Goal: Information Seeking & Learning: Find specific fact

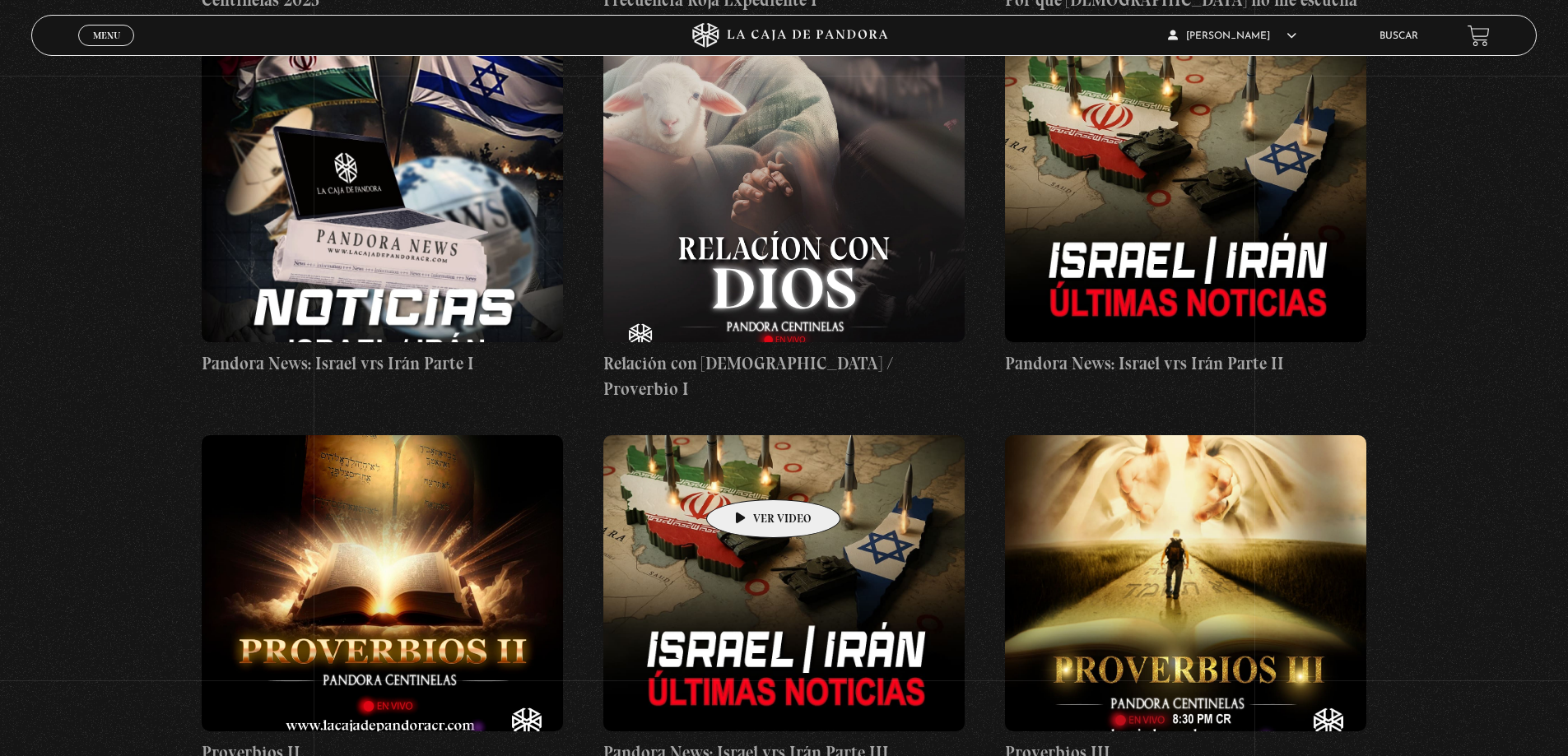
scroll to position [1070, 0]
click at [1410, 35] on link "Buscar" at bounding box center [1399, 36] width 39 height 10
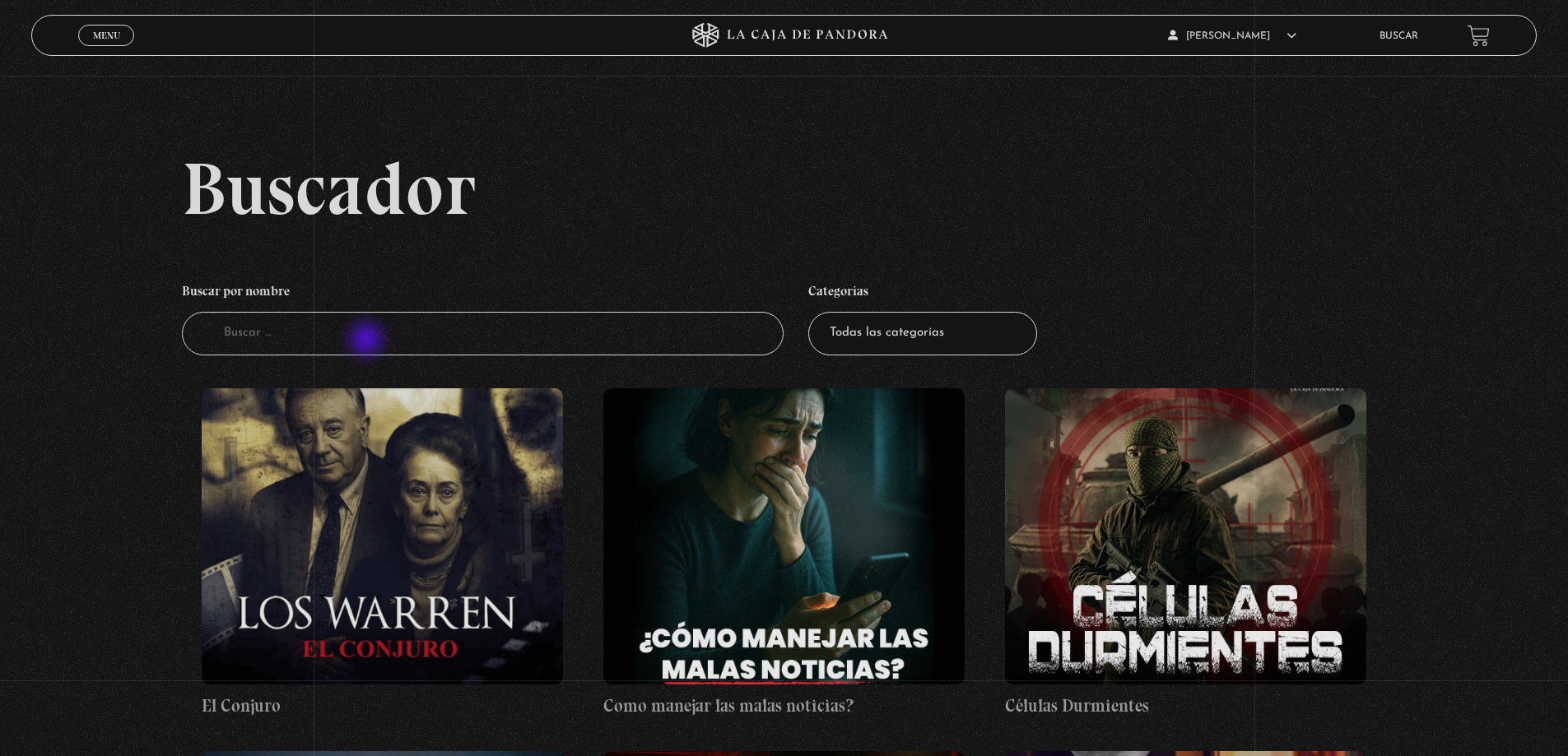
click at [368, 341] on input "Buscador" at bounding box center [483, 334] width 602 height 44
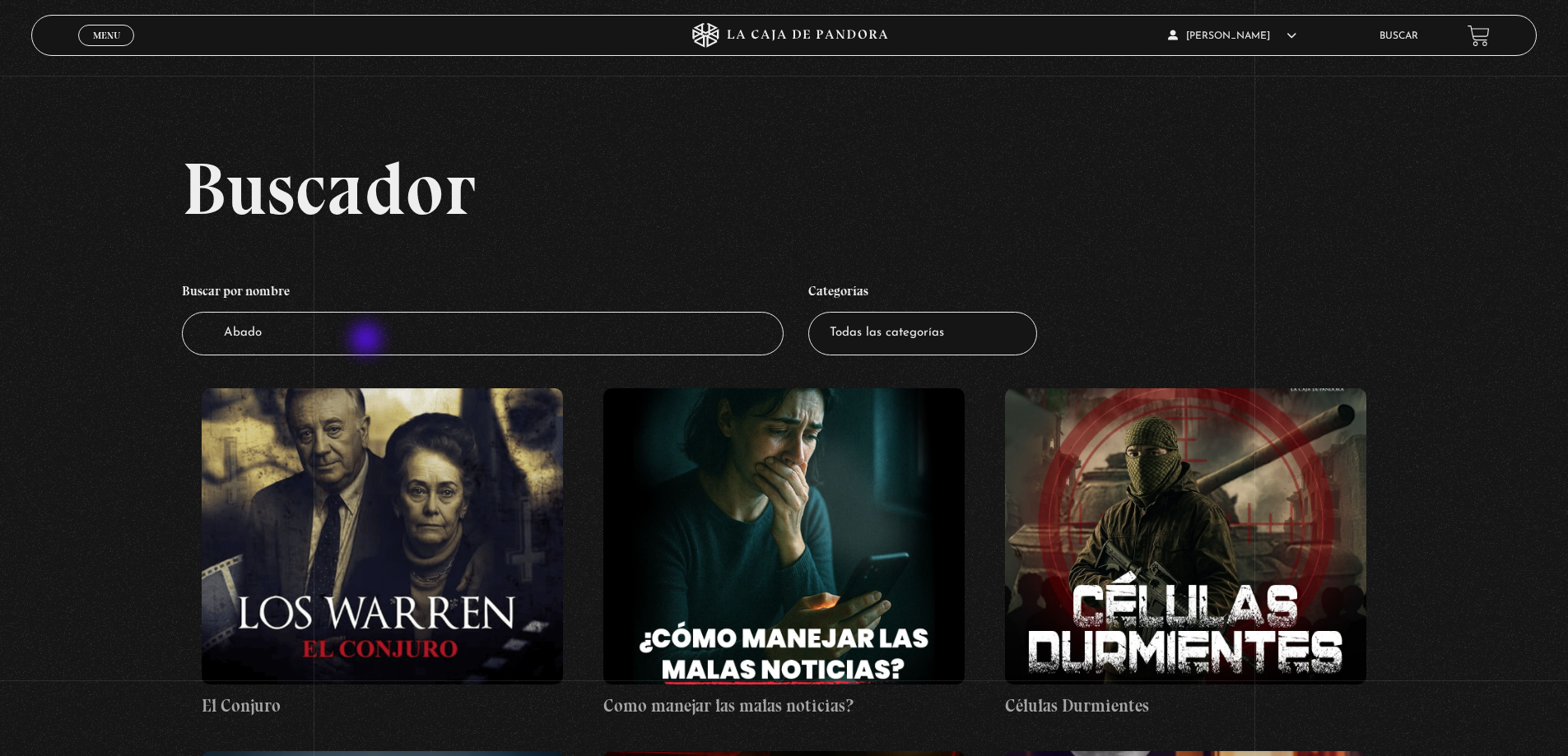
type input "Abadon"
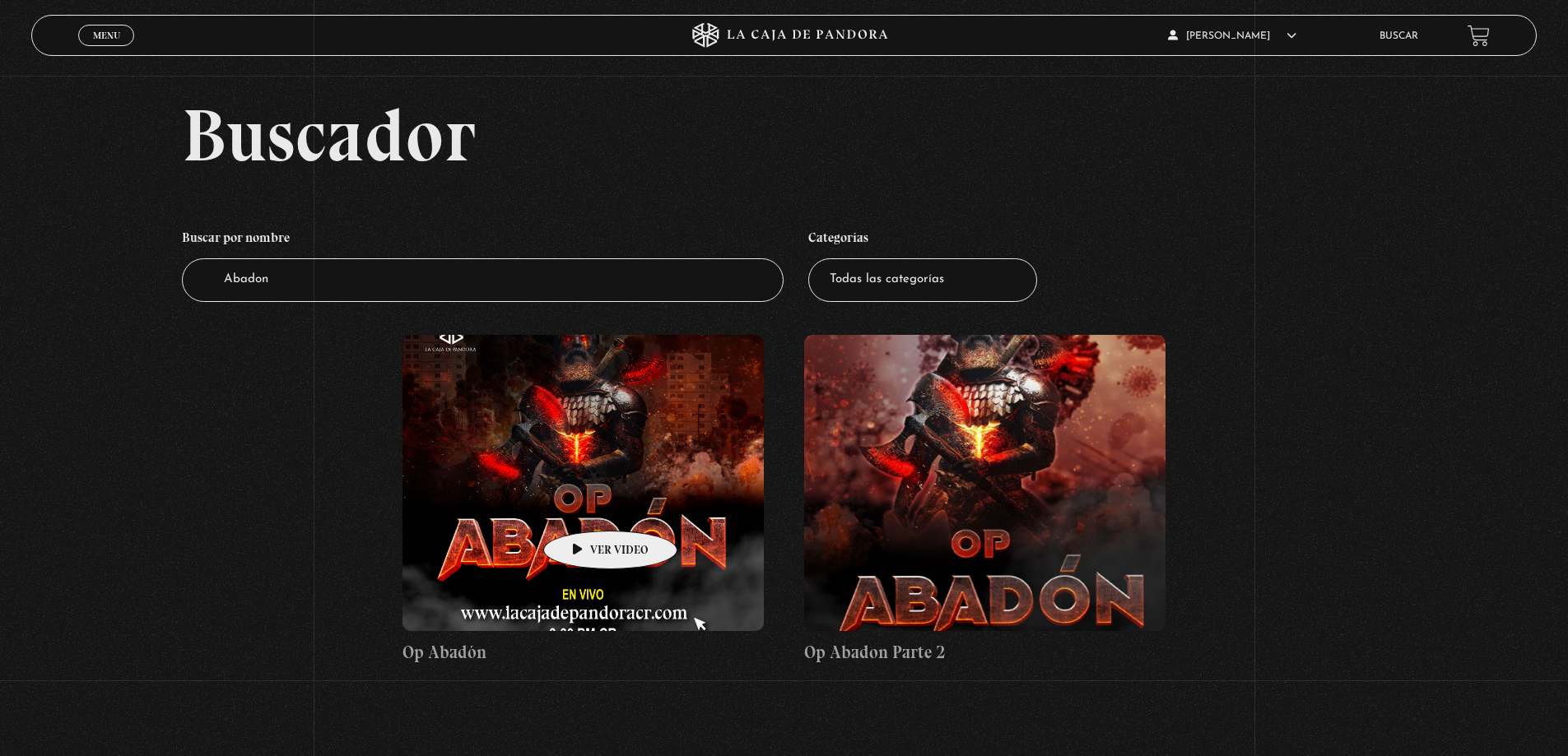
scroll to position [83, 0]
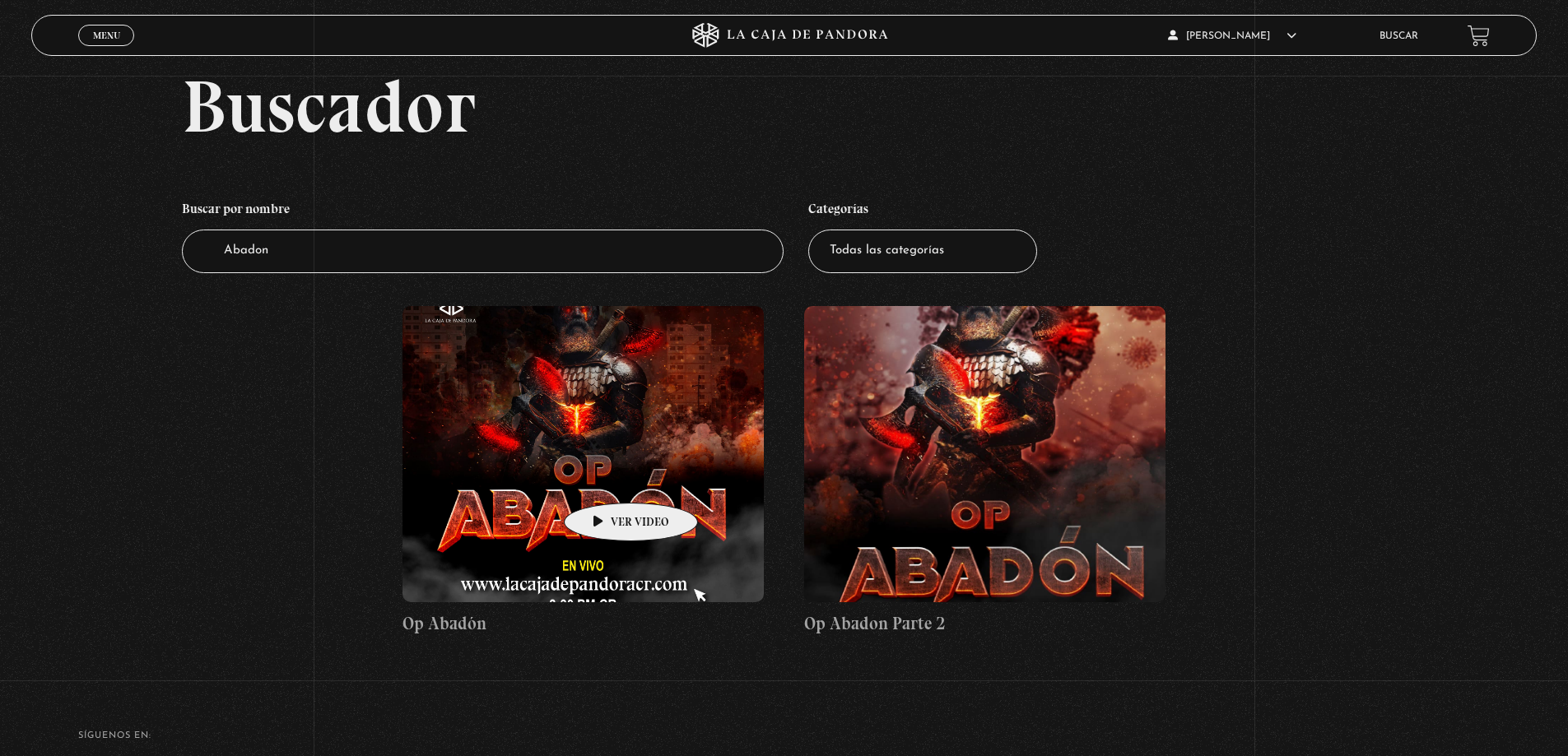
click at [615, 458] on figure at bounding box center [583, 454] width 361 height 297
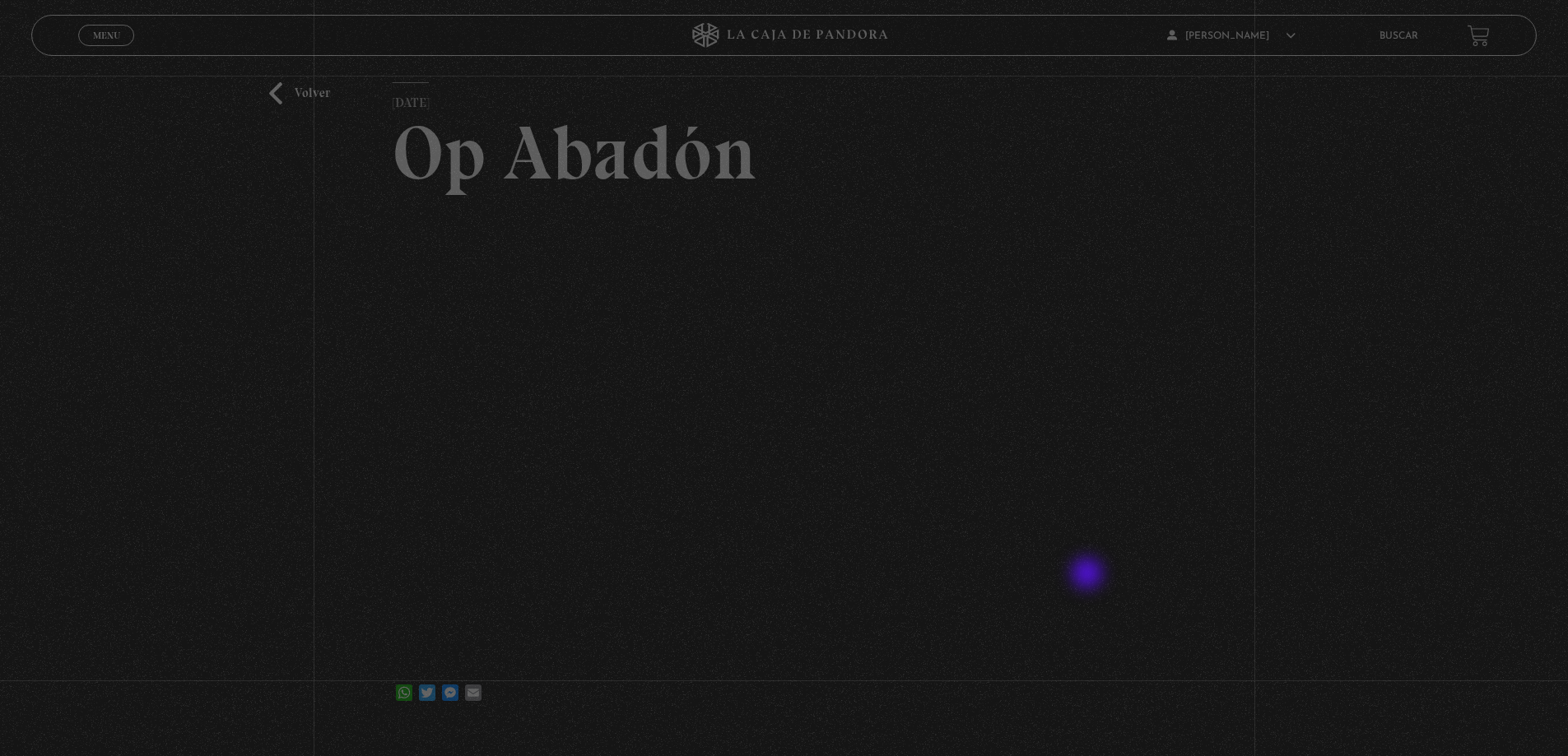
scroll to position [165, 0]
